Goal: Task Accomplishment & Management: Manage account settings

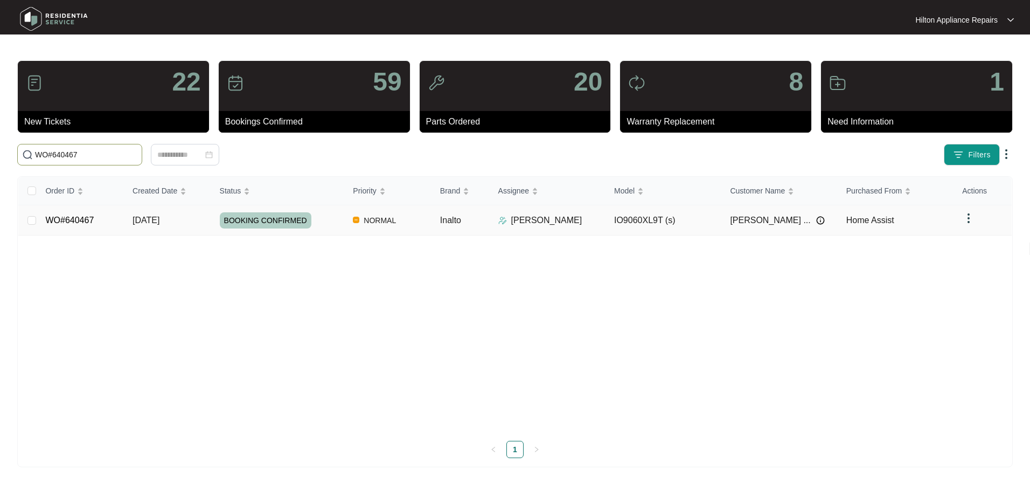
type input "WO#640467"
click at [137, 219] on span "[DATE]" at bounding box center [146, 219] width 27 height 9
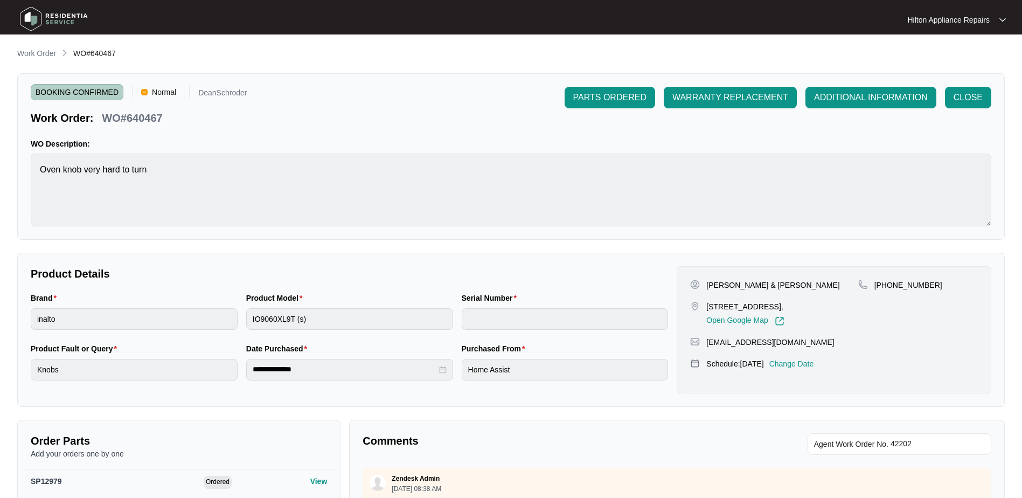
click at [37, 57] on p "Work Order" at bounding box center [36, 53] width 39 height 11
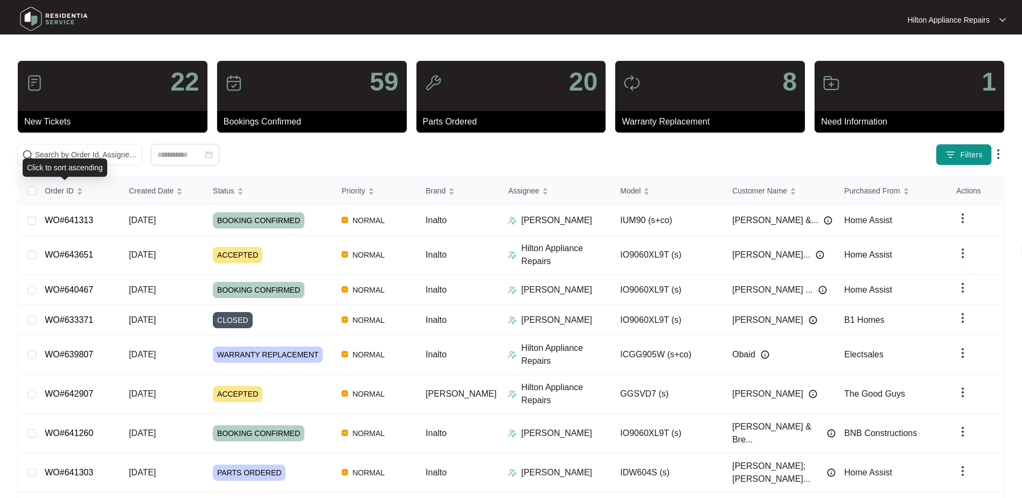
click at [64, 161] on div "Click to sort ascending" at bounding box center [65, 167] width 85 height 18
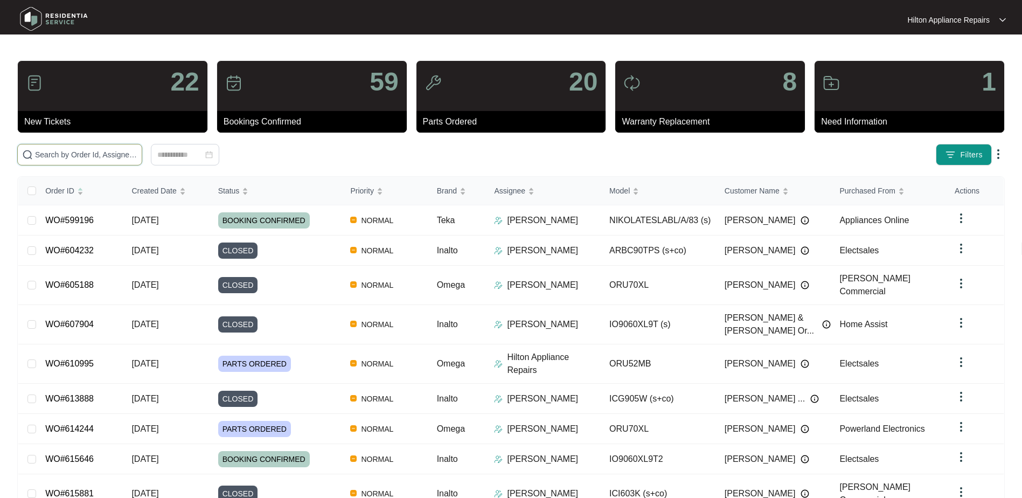
click at [48, 151] on input "text" at bounding box center [86, 155] width 102 height 12
paste input "WO#640855"
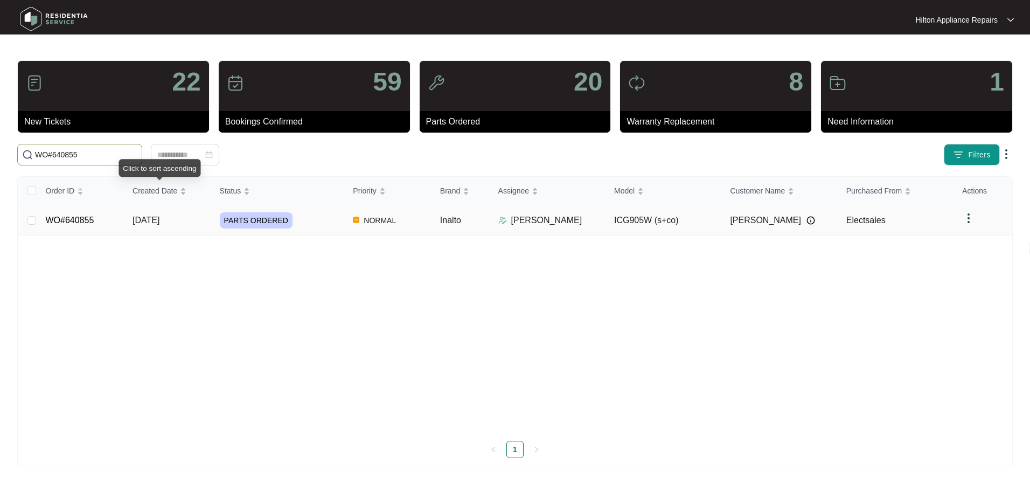
type input "WO#640855"
click at [148, 221] on span "[DATE]" at bounding box center [146, 219] width 27 height 9
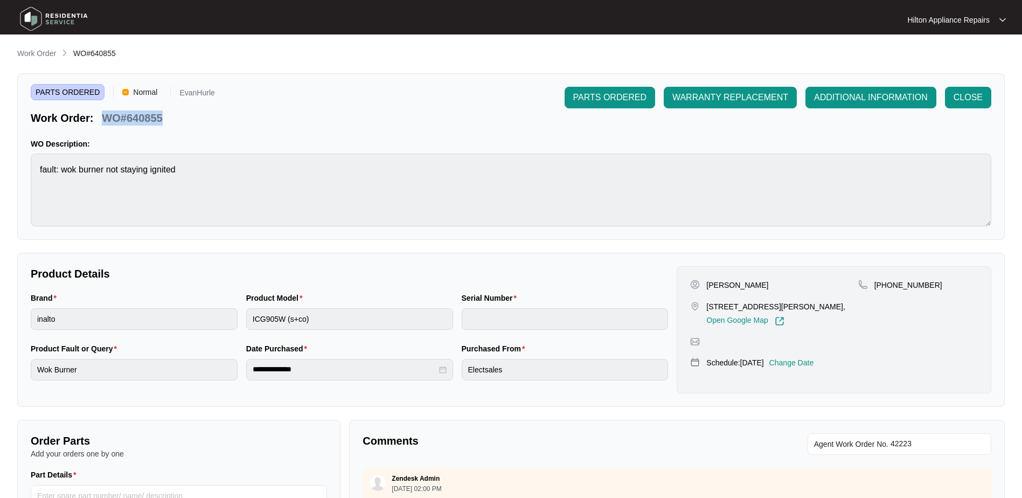
drag, startPoint x: 136, startPoint y: 123, endPoint x: 105, endPoint y: 115, distance: 32.3
click at [105, 115] on div "Work Order: WO#640855" at bounding box center [123, 116] width 184 height 19
copy p "WO#640855"
click at [799, 363] on p "Change Date" at bounding box center [791, 362] width 45 height 11
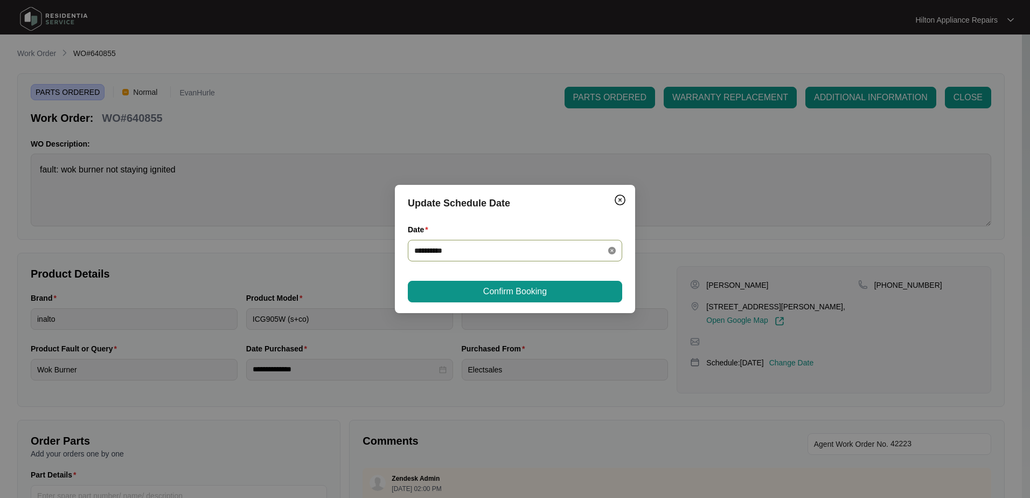
click at [614, 248] on icon "close-circle" at bounding box center [612, 251] width 8 height 8
click at [612, 250] on div at bounding box center [514, 251] width 201 height 12
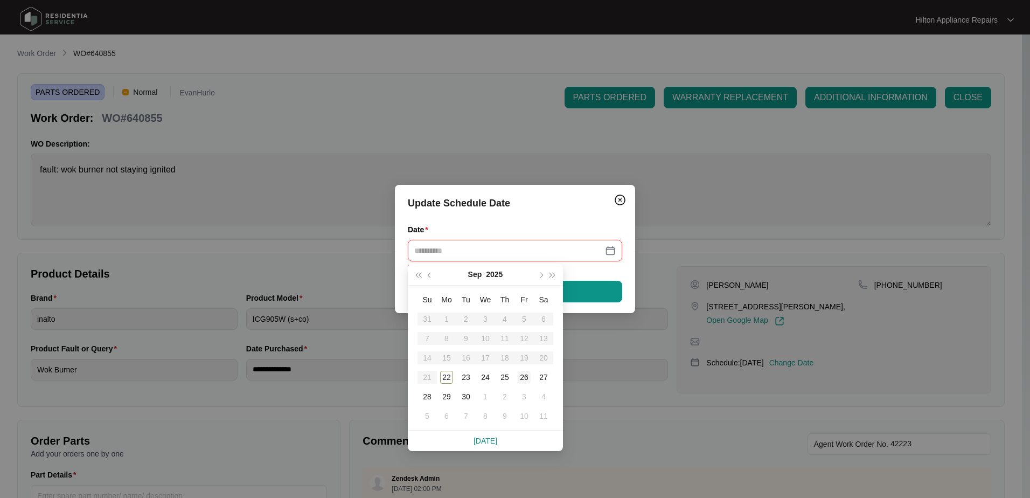
type input "**********"
drag, startPoint x: 523, startPoint y: 377, endPoint x: 524, endPoint y: 370, distance: 6.7
click at [523, 377] on div "26" at bounding box center [524, 377] width 13 height 13
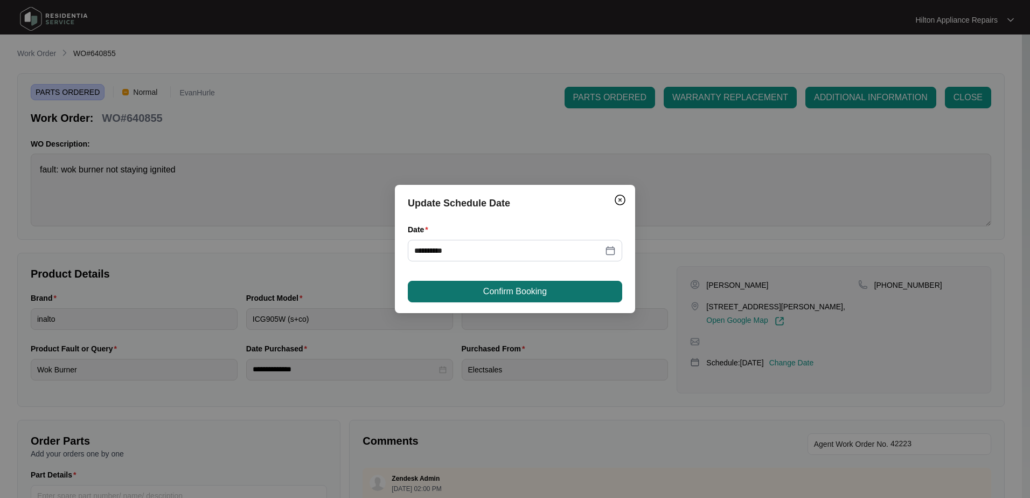
click at [519, 290] on span "Confirm Booking" at bounding box center [515, 291] width 64 height 13
